Goal: Ask a question

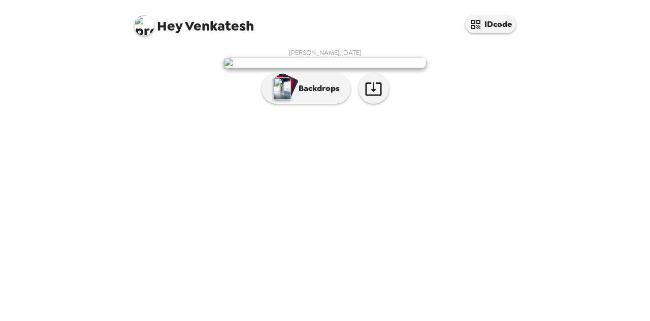
click at [234, 33] on span "Hey Venkatesh" at bounding box center [194, 21] width 120 height 23
click at [144, 18] on img at bounding box center [144, 25] width 20 height 20
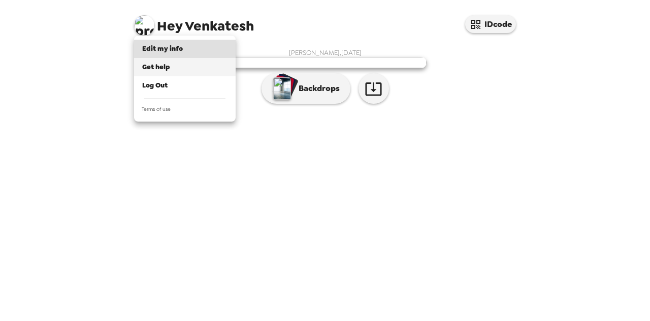
click at [173, 65] on div "Get help" at bounding box center [184, 67] width 85 height 10
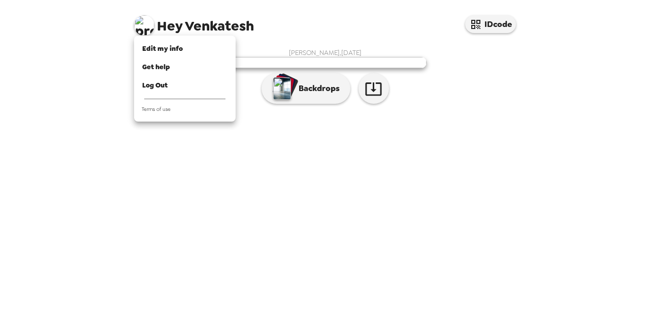
click at [333, 1] on div at bounding box center [325, 160] width 650 height 321
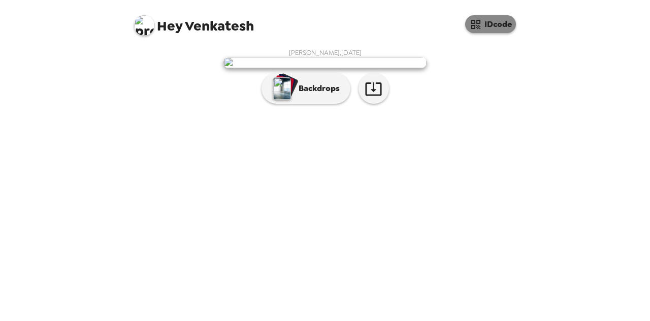
click at [474, 23] on icon "button" at bounding box center [476, 24] width 9 height 9
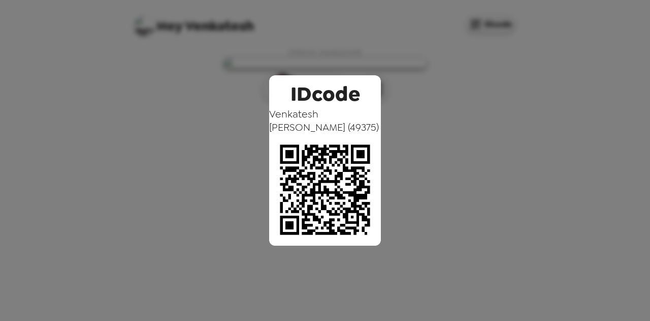
click at [281, 10] on div "IDcode Venkatesh Arvind ( 49375 )" at bounding box center [325, 160] width 650 height 321
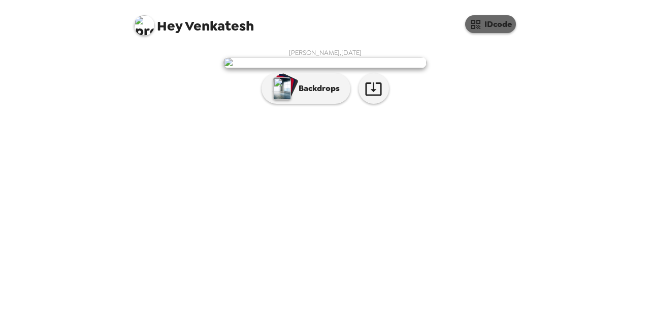
click at [467, 26] on button "IDcode" at bounding box center [490, 24] width 51 height 18
